Goal: Information Seeking & Learning: Learn about a topic

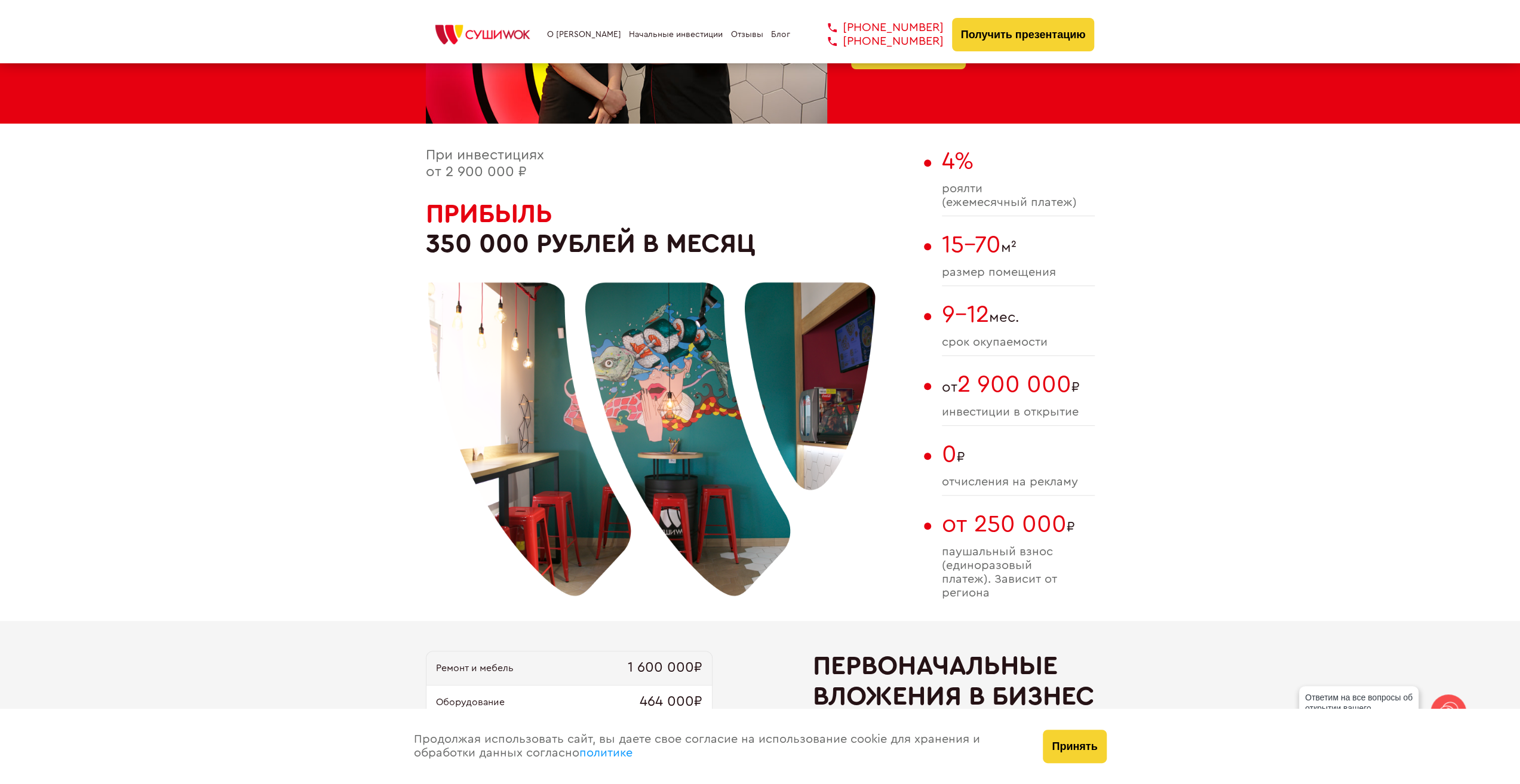
scroll to position [657, 0]
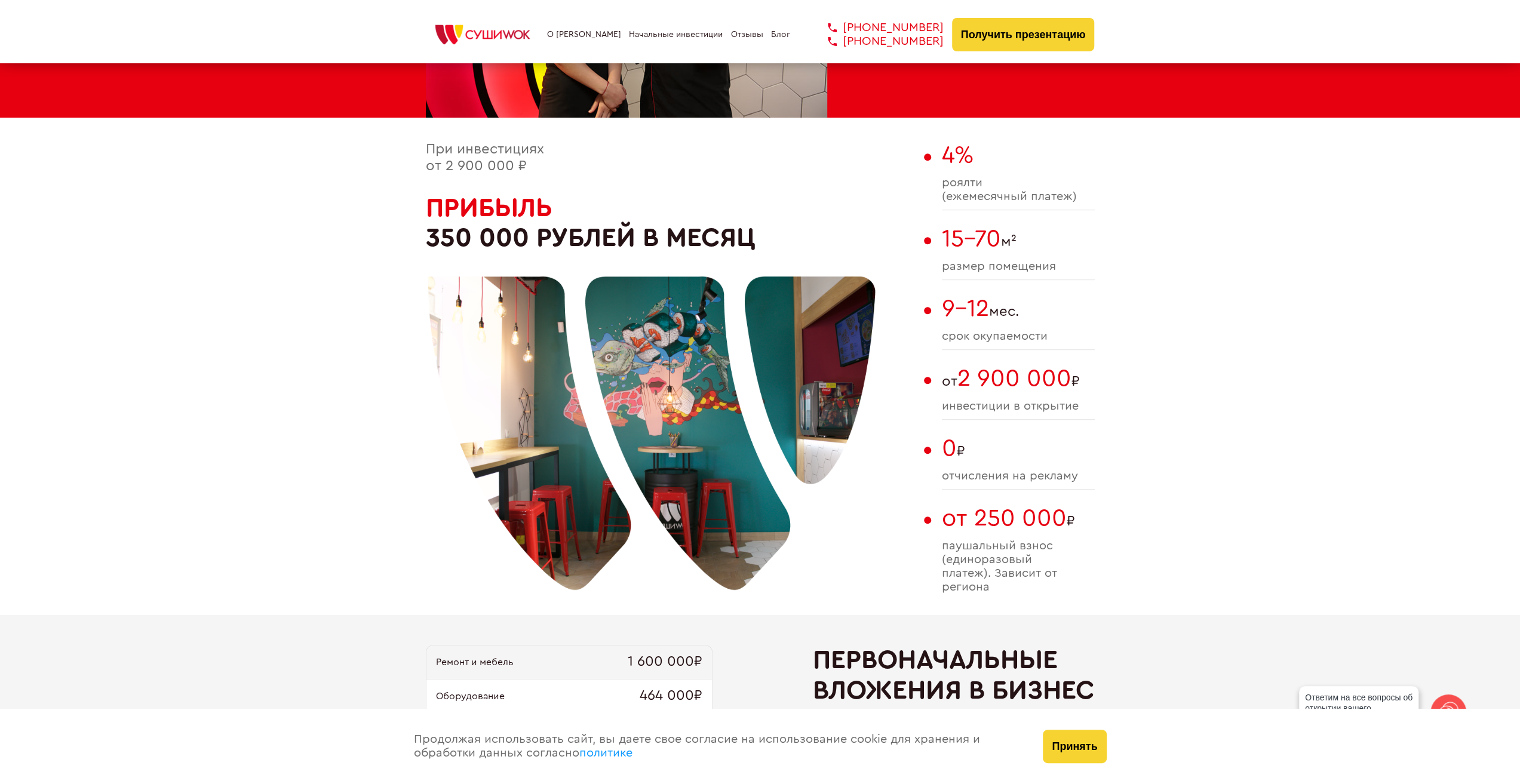
drag, startPoint x: 1087, startPoint y: 408, endPoint x: 948, endPoint y: 386, distance: 140.7
click at [950, 386] on div "от 2 900 000 ₽ инвестиции в открытие" at bounding box center [1019, 392] width 153 height 55
click at [947, 386] on span "от 2 900 000 ₽" at bounding box center [1019, 378] width 153 height 27
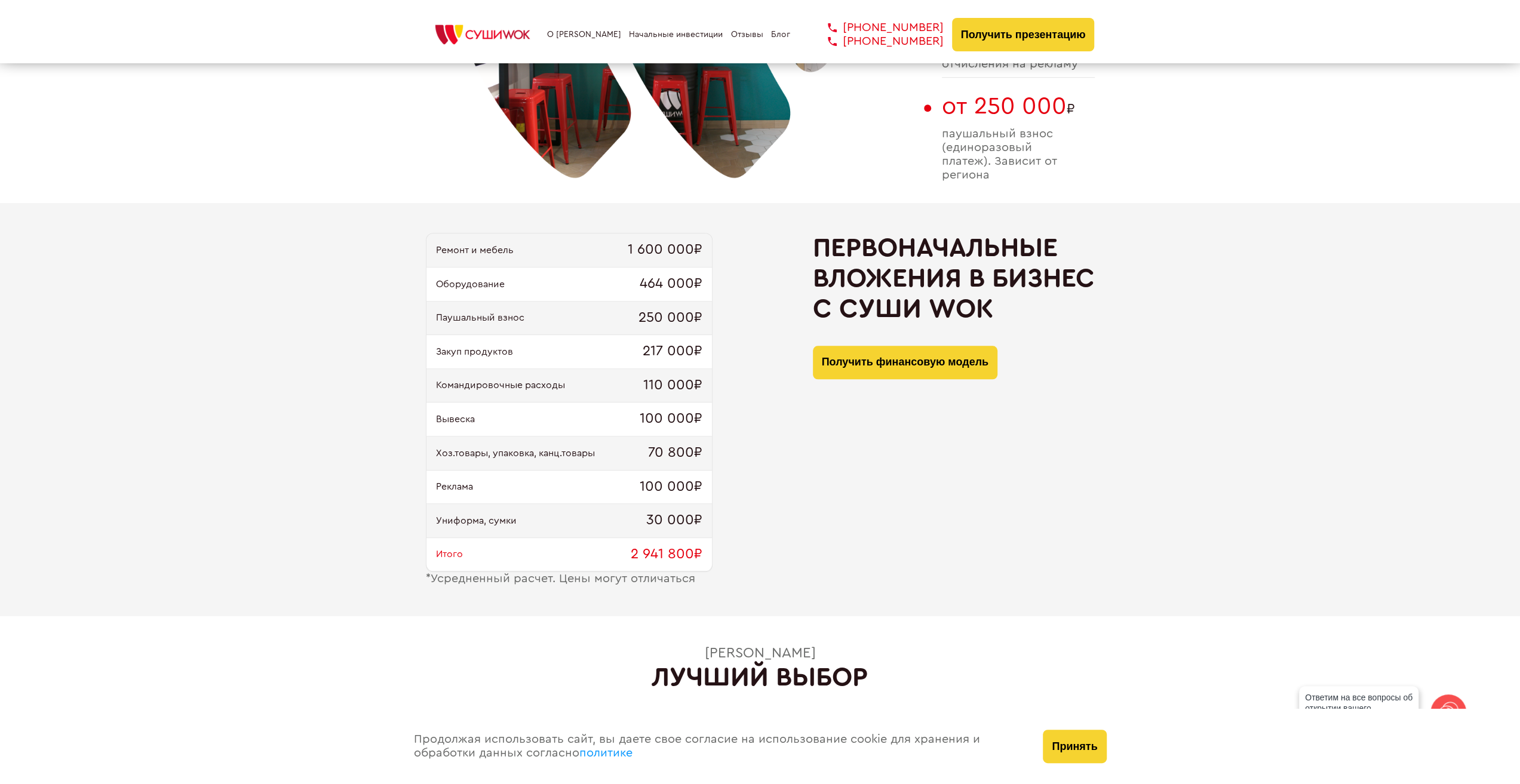
scroll to position [1075, 0]
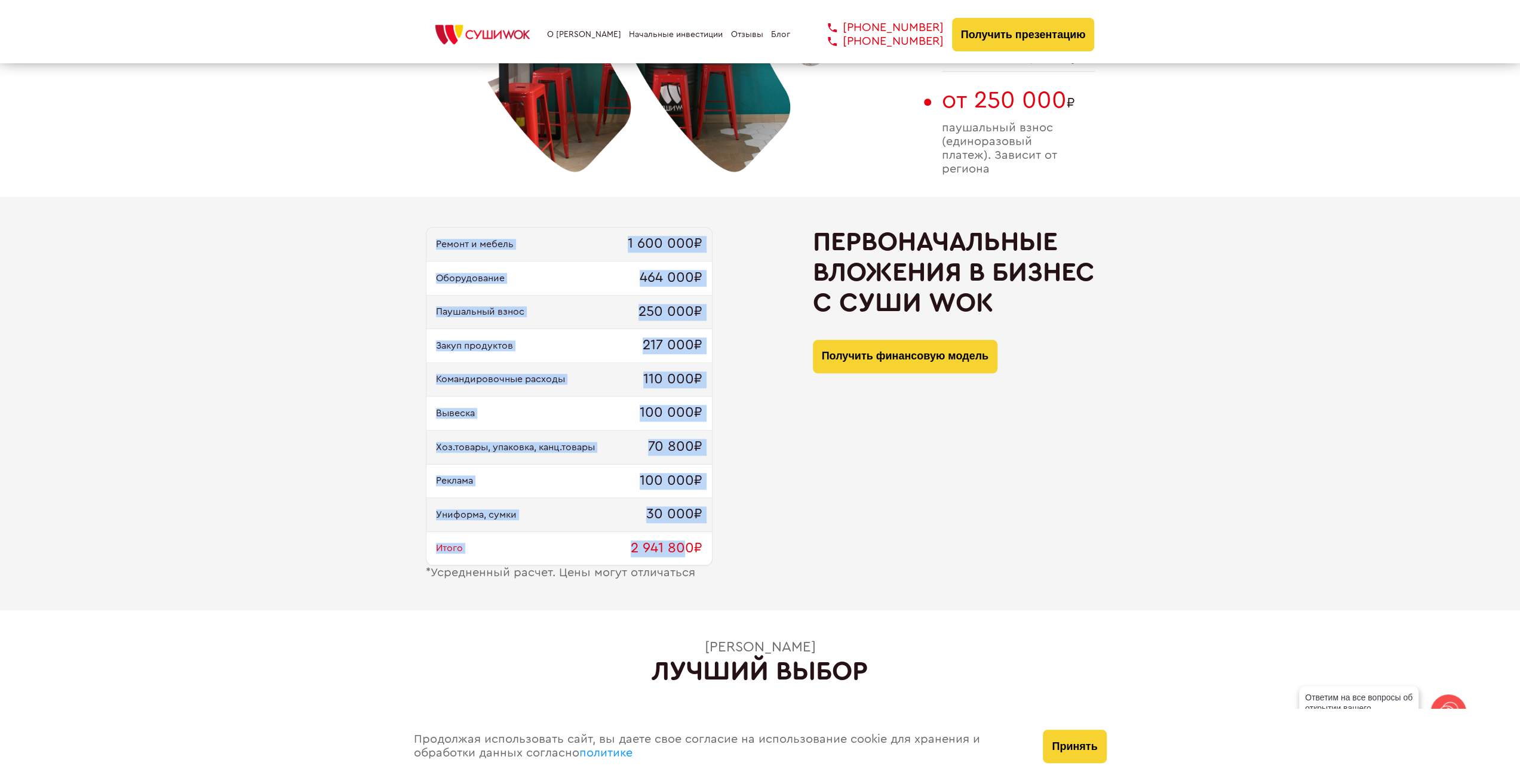
drag, startPoint x: 427, startPoint y: 245, endPoint x: 693, endPoint y: 547, distance: 402.4
click at [688, 544] on div "Ремонт и мебель 1 600 000₽ Оборудование 464 000₽ Паушальный взнос 250 000₽ Заку…" at bounding box center [569, 396] width 287 height 339
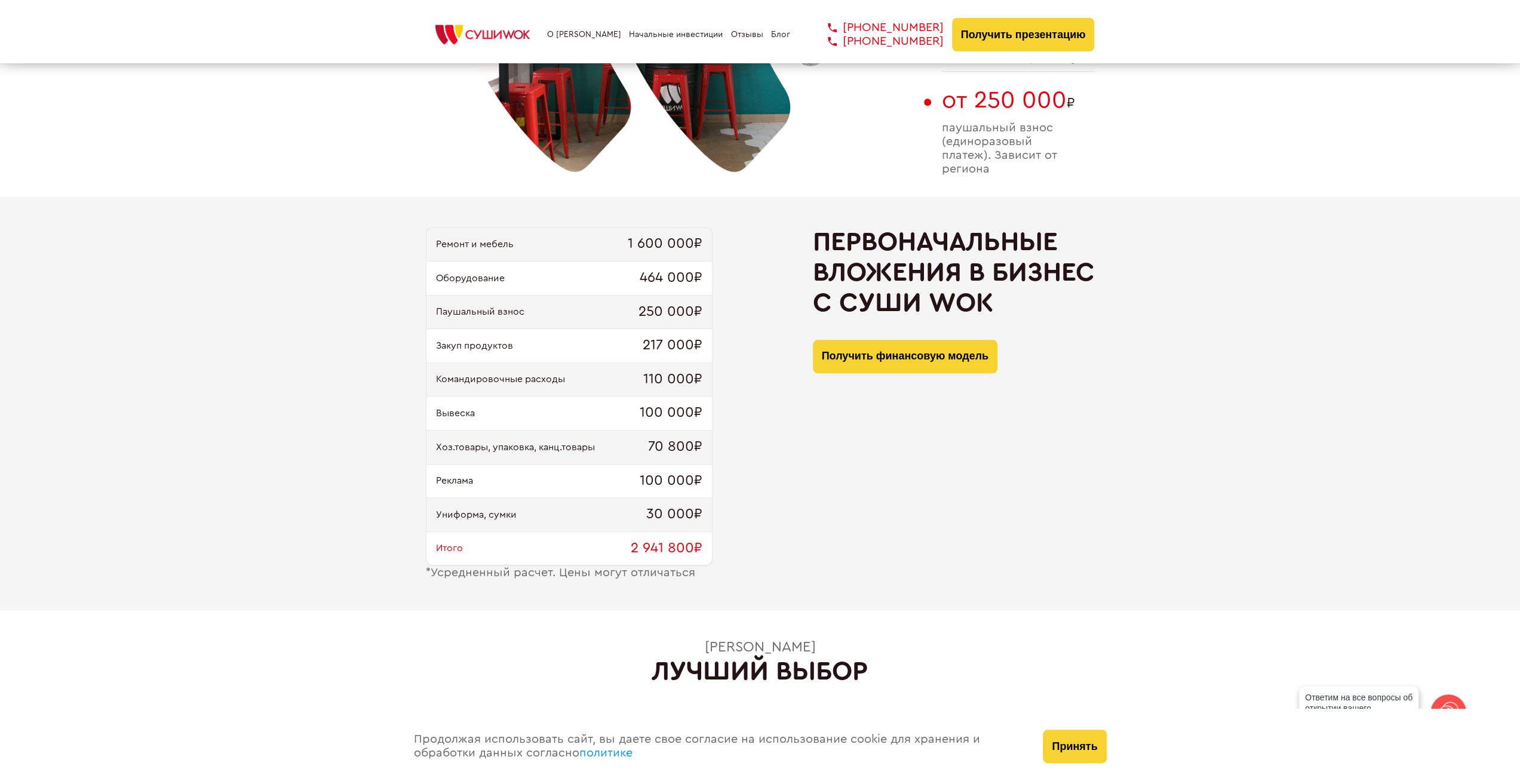
click at [696, 546] on span "2 941 800₽" at bounding box center [667, 549] width 72 height 17
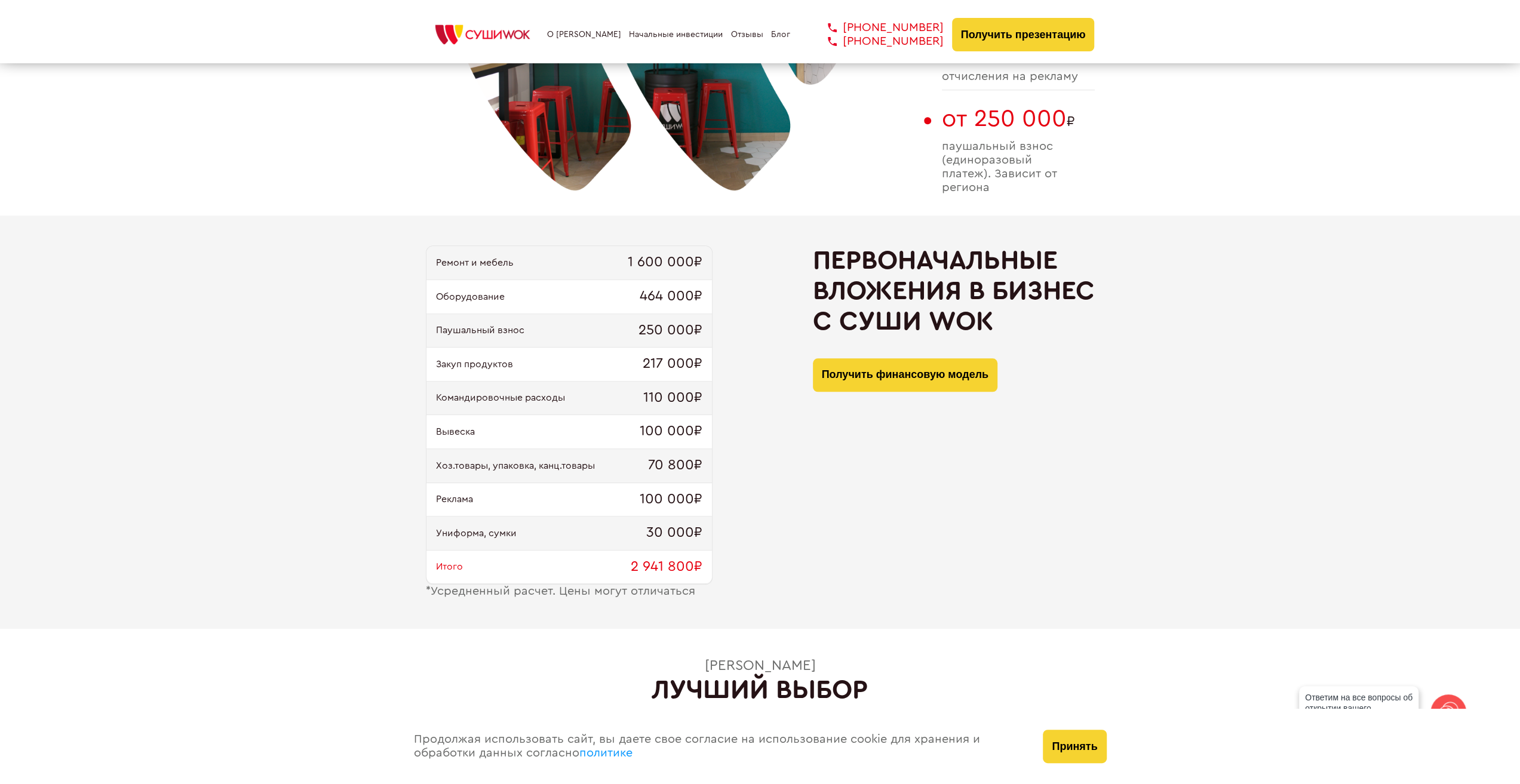
scroll to position [976, 0]
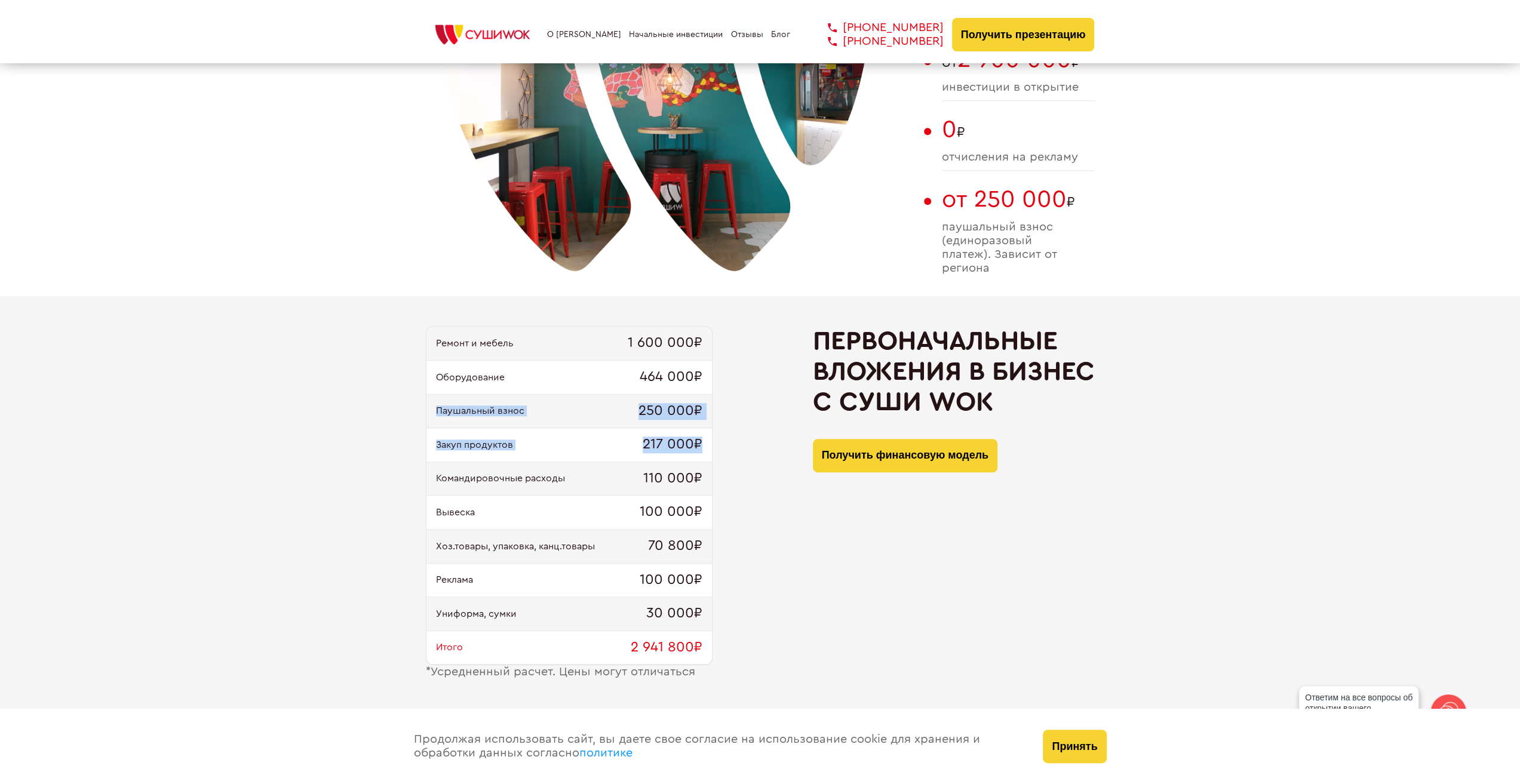
drag, startPoint x: 555, startPoint y: 408, endPoint x: 700, endPoint y: 453, distance: 151.8
click at [700, 453] on div "Ремонт и мебель 1 600 000₽ Оборудование 464 000₽ Паушальный взнос 250 000₽ Заку…" at bounding box center [569, 495] width 287 height 339
click at [699, 450] on span "217 000₽" at bounding box center [673, 445] width 59 height 17
drag, startPoint x: 702, startPoint y: 473, endPoint x: 438, endPoint y: 484, distance: 264.2
click at [438, 484] on div "Командировочные расходы 110 000₽" at bounding box center [569, 479] width 285 height 34
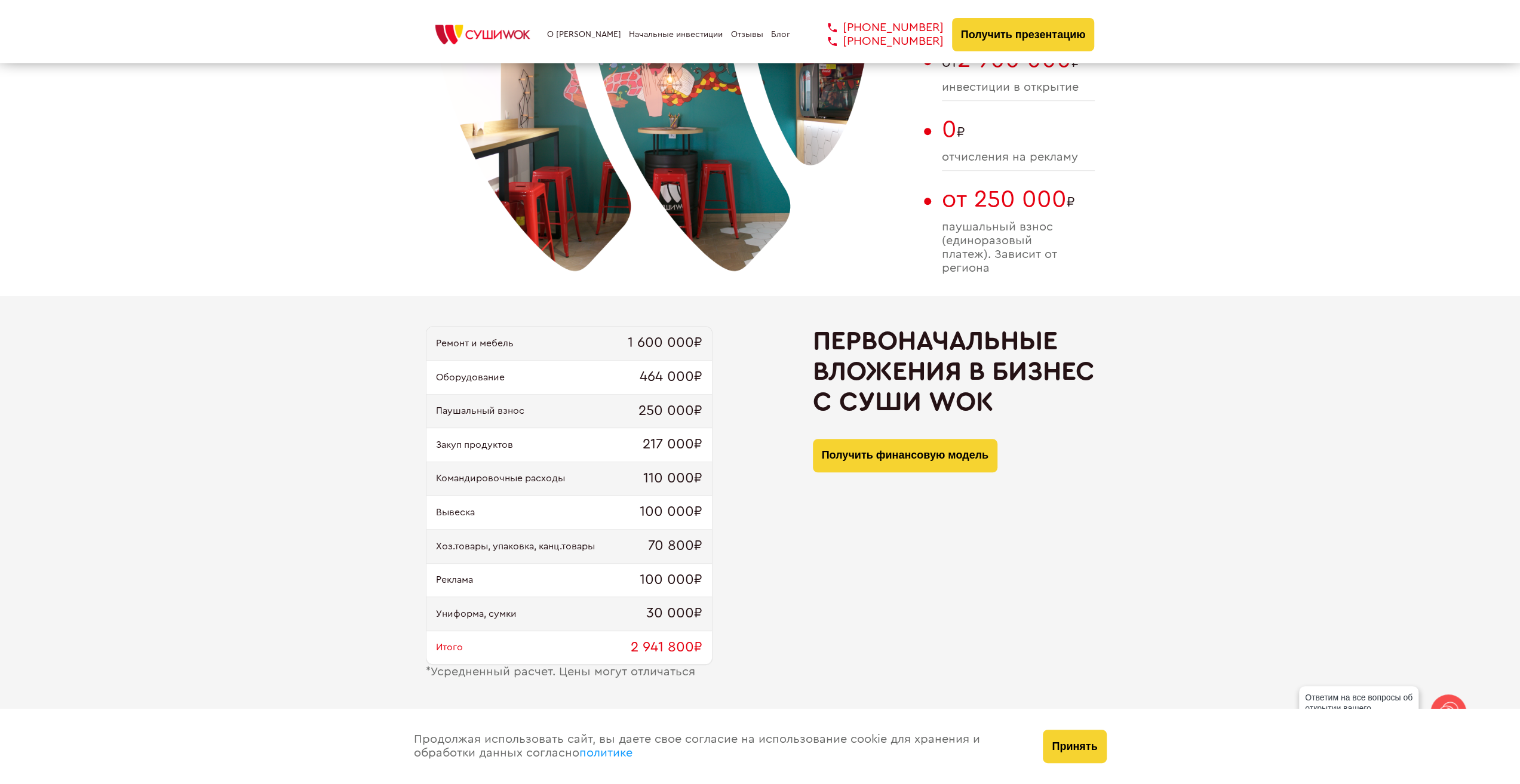
click at [469, 504] on div "Вывеска 100 000₽" at bounding box center [569, 513] width 285 height 34
click at [463, 512] on span "Вывеска" at bounding box center [455, 512] width 39 height 11
click at [463, 510] on span "Вывеска" at bounding box center [455, 512] width 39 height 11
click at [464, 509] on span "Вывеска" at bounding box center [455, 512] width 39 height 11
click at [466, 509] on span "Вывеска" at bounding box center [455, 512] width 39 height 11
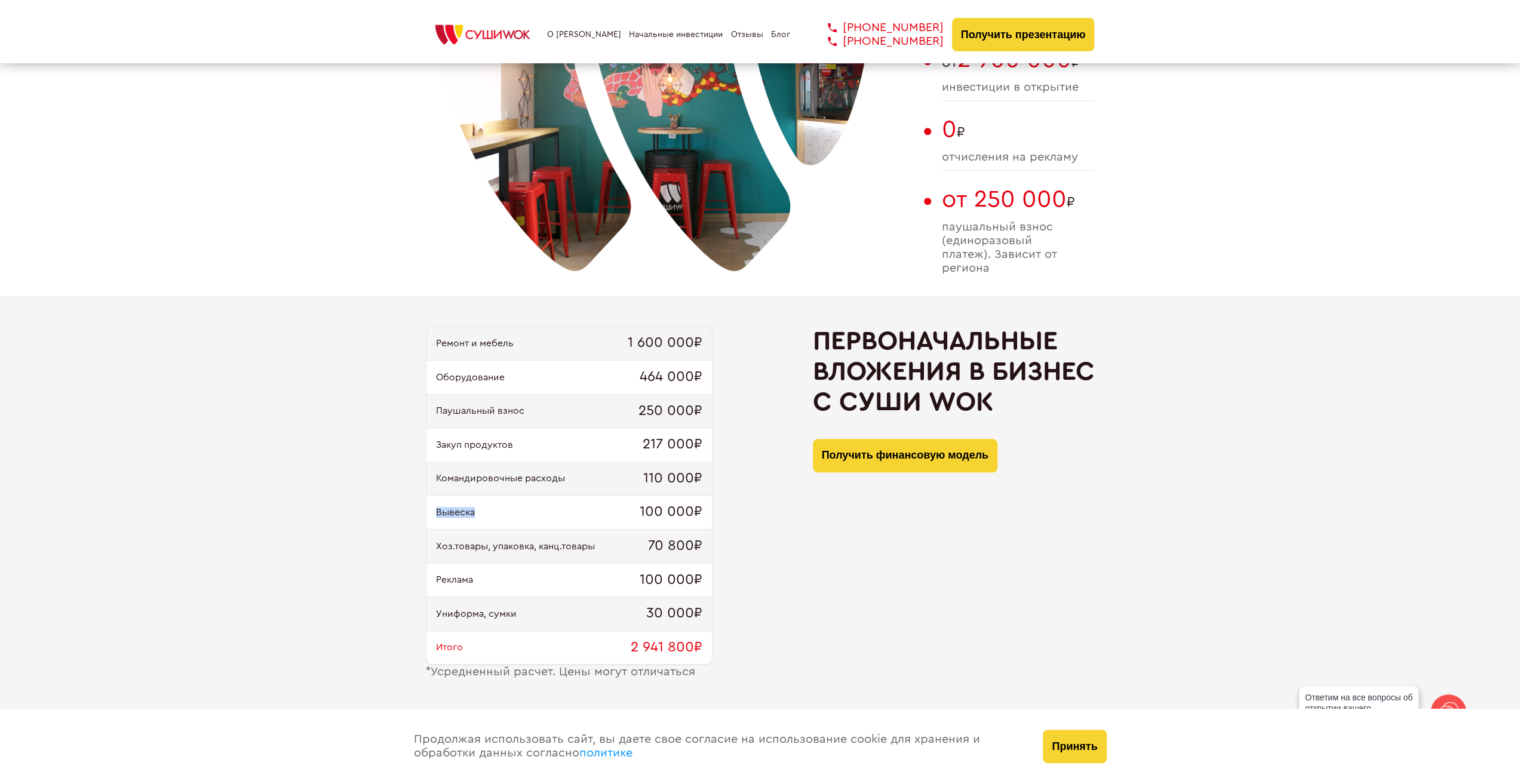
click at [466, 509] on span "Вывеска" at bounding box center [455, 512] width 39 height 11
drag, startPoint x: 465, startPoint y: 512, endPoint x: 469, endPoint y: 516, distance: 5.7
click at [465, 513] on span "Вывеска" at bounding box center [455, 512] width 39 height 11
click at [475, 544] on span "Хоз.товары, упаковка, канц.товары" at bounding box center [515, 547] width 159 height 11
click at [478, 545] on span "Хоз.товары, упаковка, канц.товары" at bounding box center [515, 547] width 159 height 11
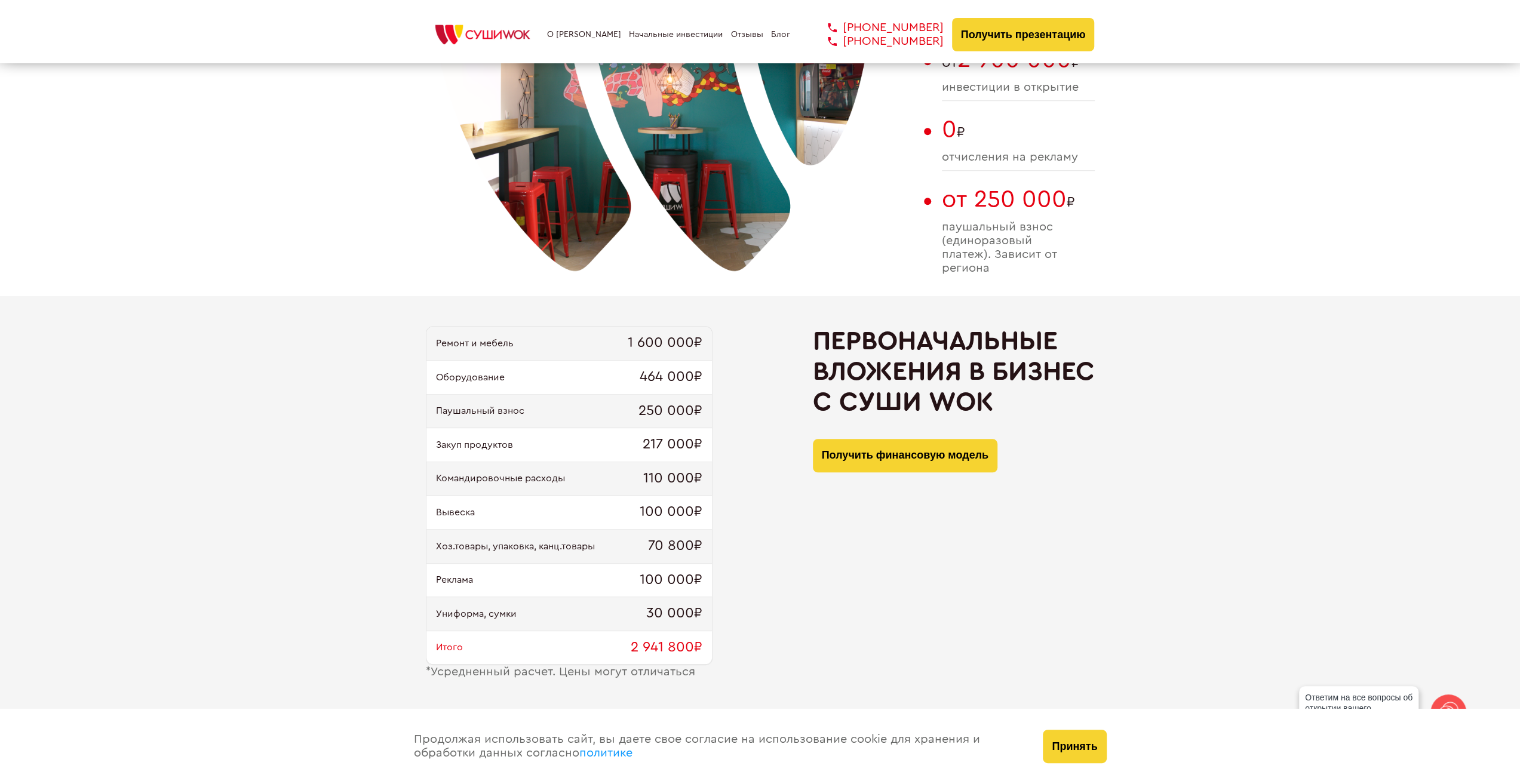
click at [480, 545] on span "Хоз.товары, упаковка, канц.товары" at bounding box center [515, 547] width 159 height 11
click at [480, 545] on span "Хоз.товары, упаковка, канц.товары" at bounding box center [515, 547] width 159 height 11
click at [481, 547] on span "Хоз.товары, упаковка, канц.товары" at bounding box center [515, 547] width 159 height 11
click at [456, 576] on span "Реклама" at bounding box center [454, 580] width 37 height 11
click at [458, 576] on span "Реклама" at bounding box center [454, 580] width 37 height 11
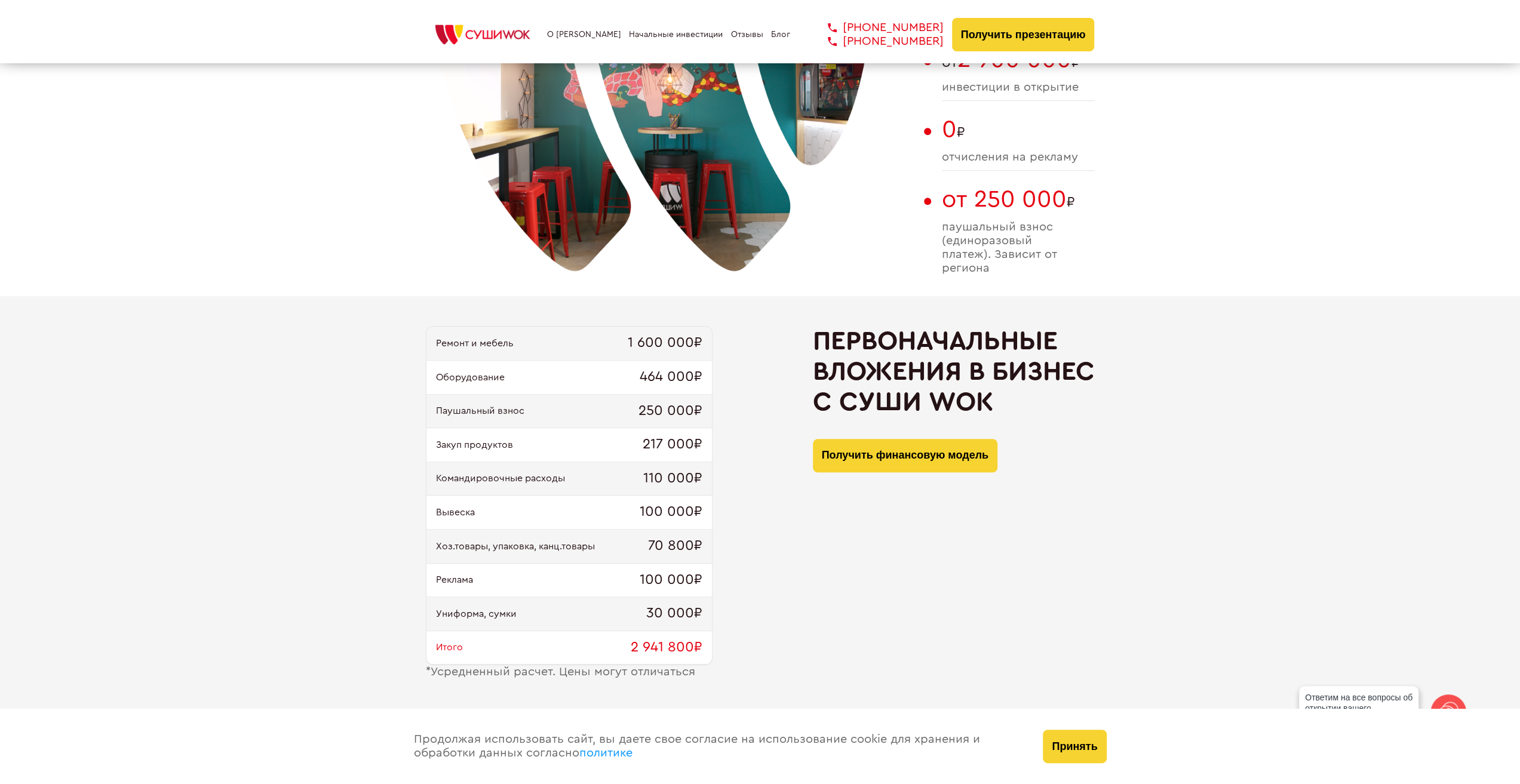
click at [460, 575] on span "Реклама" at bounding box center [454, 580] width 37 height 11
click at [461, 575] on span "Реклама" at bounding box center [454, 580] width 37 height 11
click at [478, 611] on span "Униформа, сумки" at bounding box center [476, 614] width 81 height 11
click at [479, 611] on span "Униформа, сумки" at bounding box center [476, 614] width 81 height 11
click at [480, 611] on span "Униформа, сумки" at bounding box center [476, 614] width 81 height 11
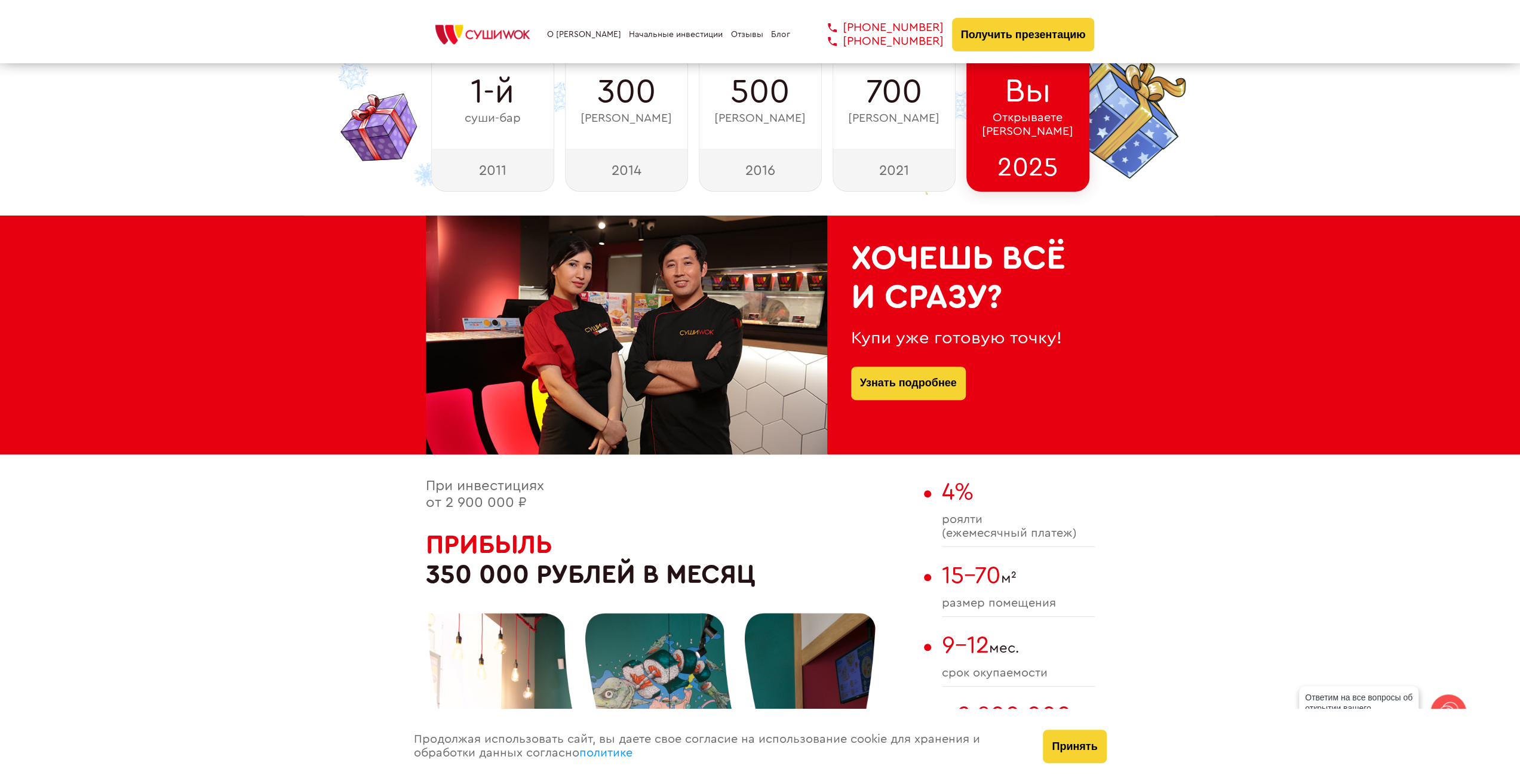
scroll to position [319, 0]
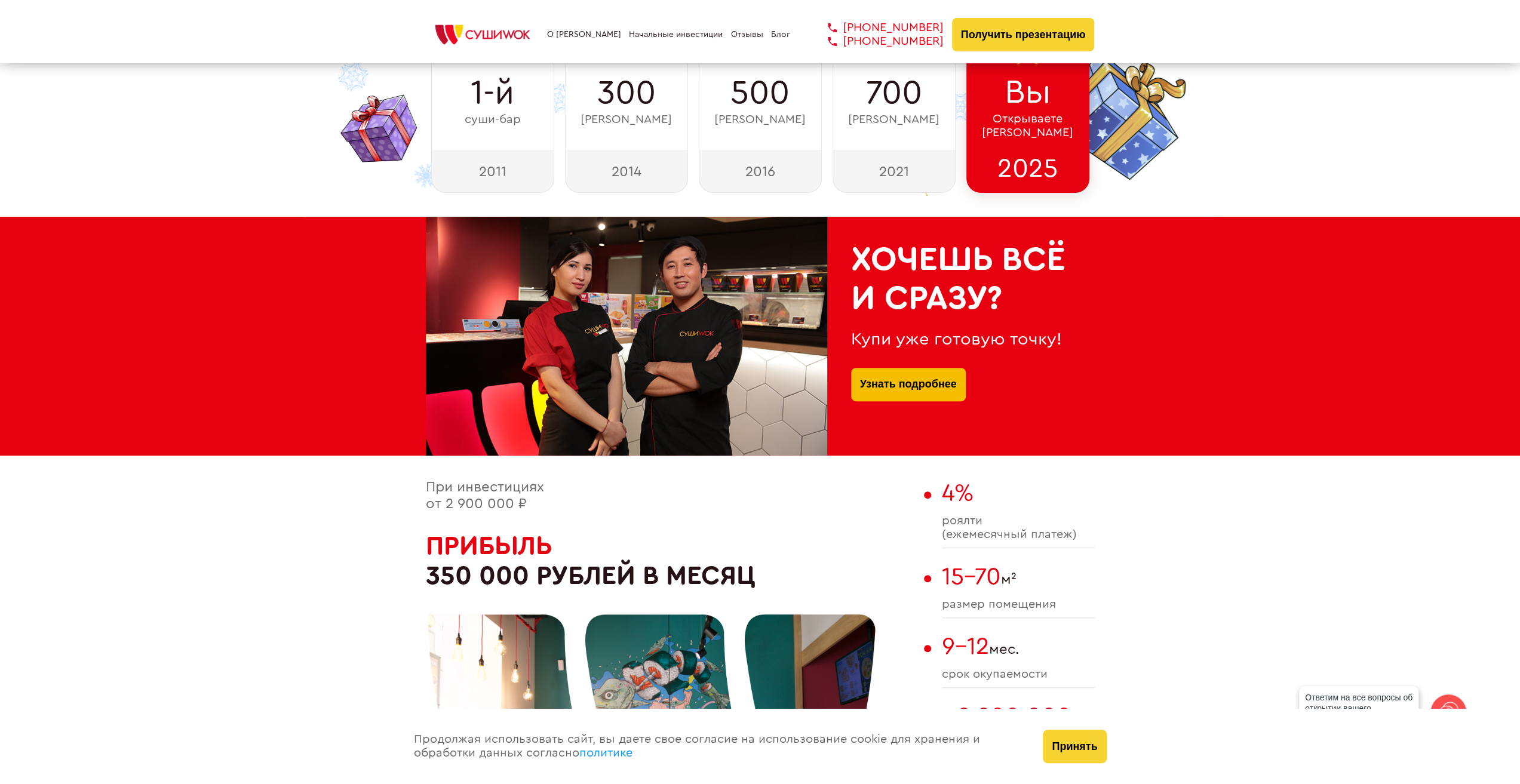
click at [931, 391] on link "Узнать подробнее" at bounding box center [908, 384] width 97 height 33
